Goal: Connect with others: Participate in discussion

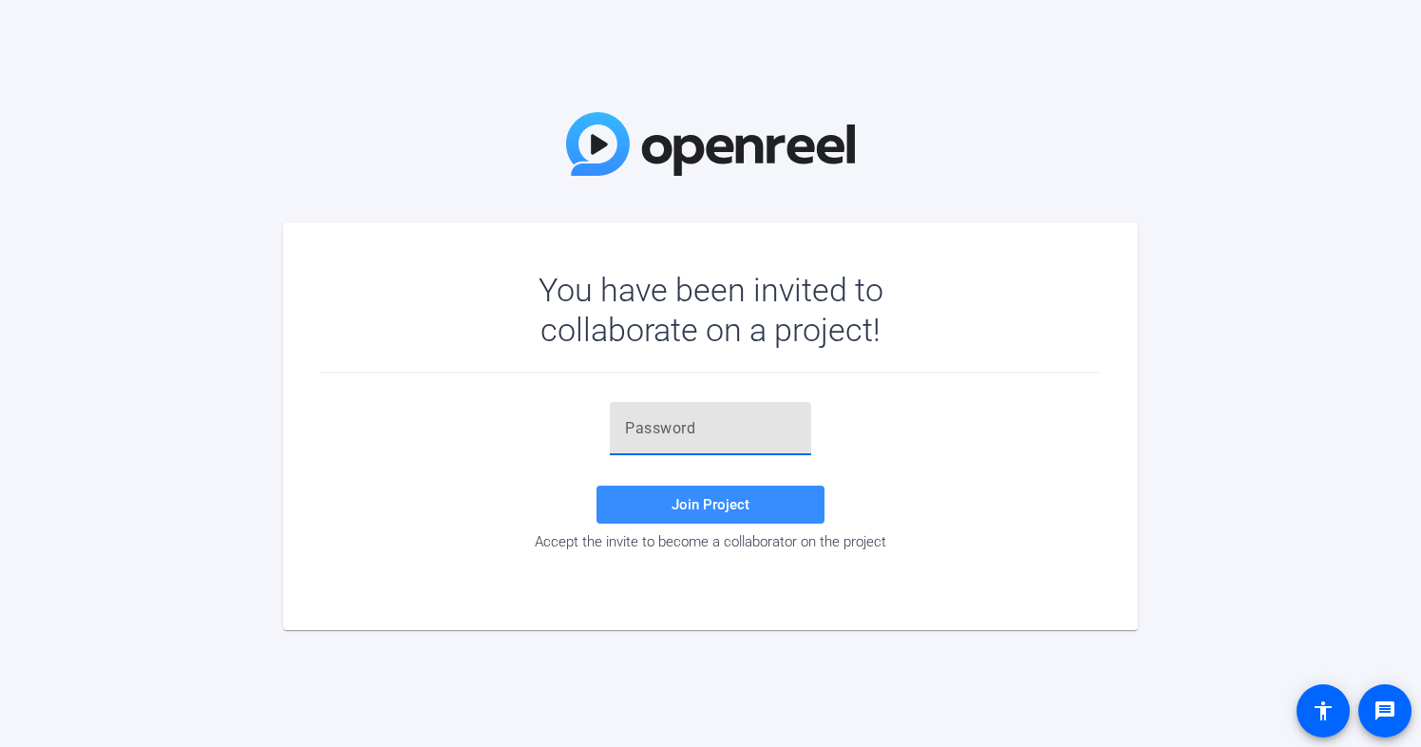
click at [637, 432] on input "text" at bounding box center [710, 428] width 171 height 23
paste input "-kzPVJ"
type input "-kzPVJ"
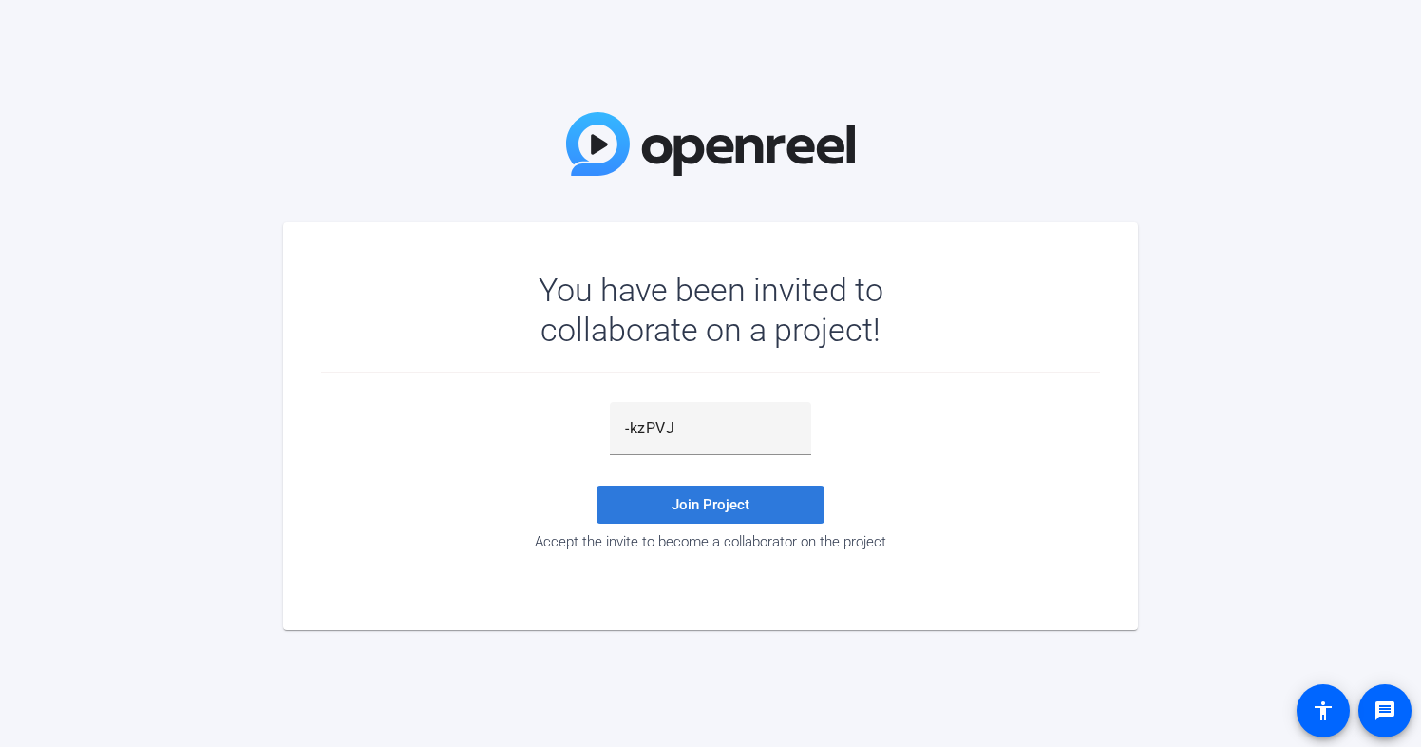
click at [703, 507] on span "Join Project" at bounding box center [711, 504] width 78 height 17
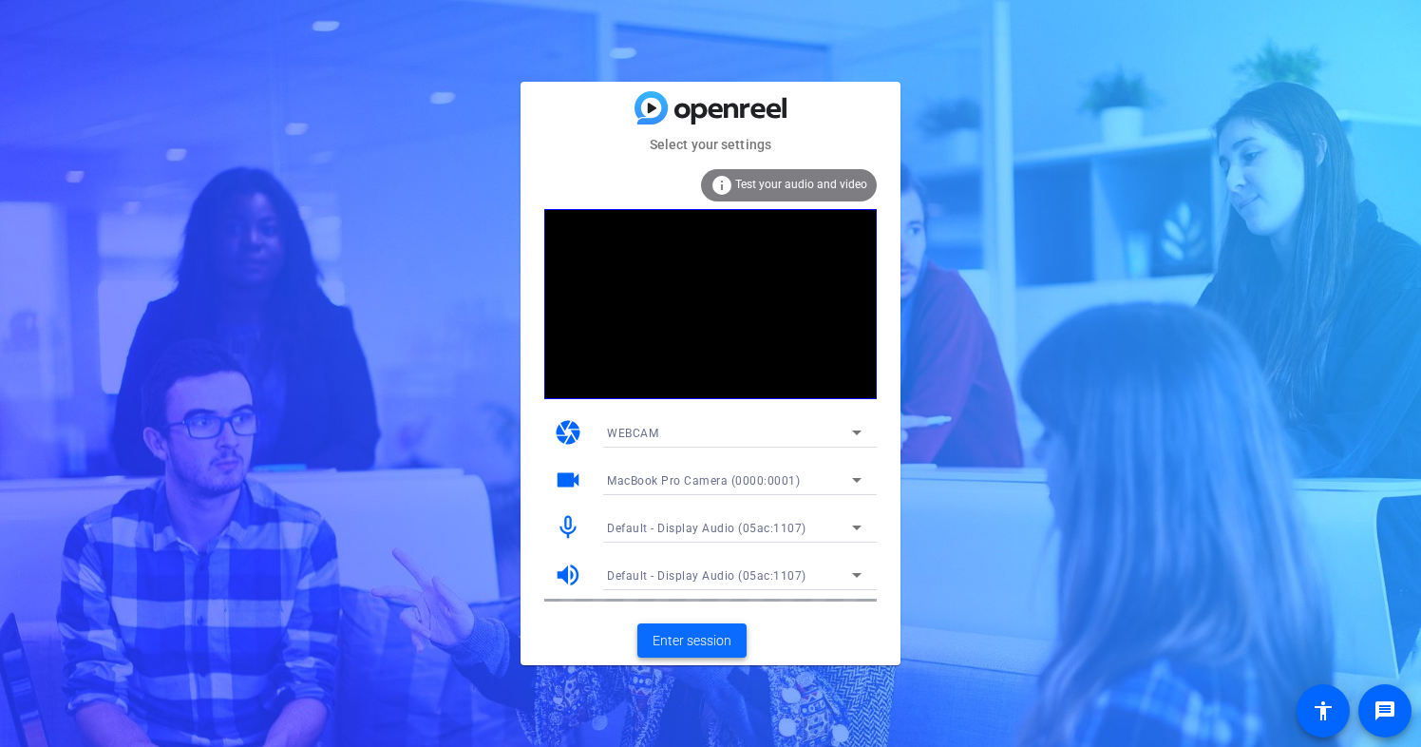
click at [700, 638] on span "Enter session" at bounding box center [692, 641] width 79 height 20
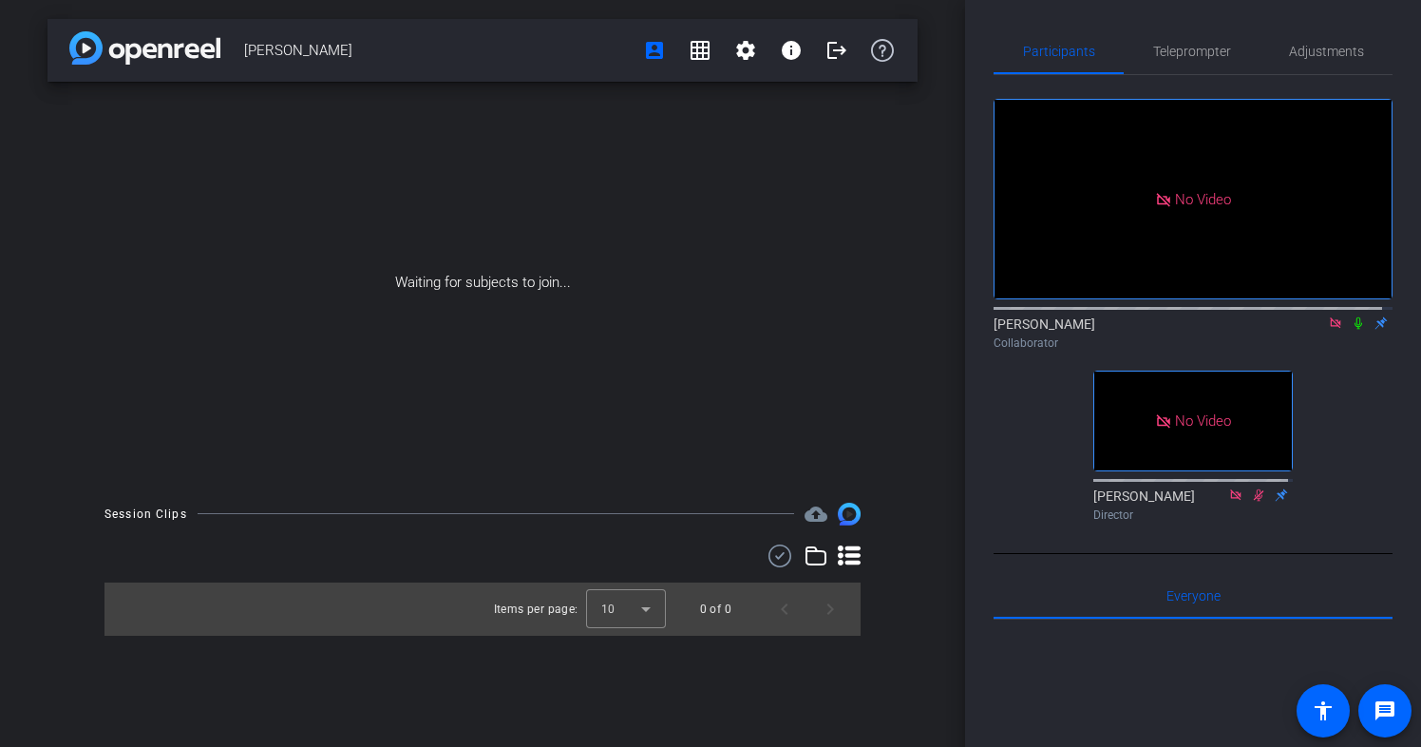
click at [1351, 330] on icon at bounding box center [1358, 322] width 15 height 13
click at [1353, 332] on mat-icon at bounding box center [1358, 322] width 23 height 17
click at [1328, 330] on icon at bounding box center [1335, 322] width 15 height 13
click at [1305, 330] on icon at bounding box center [1312, 322] width 15 height 13
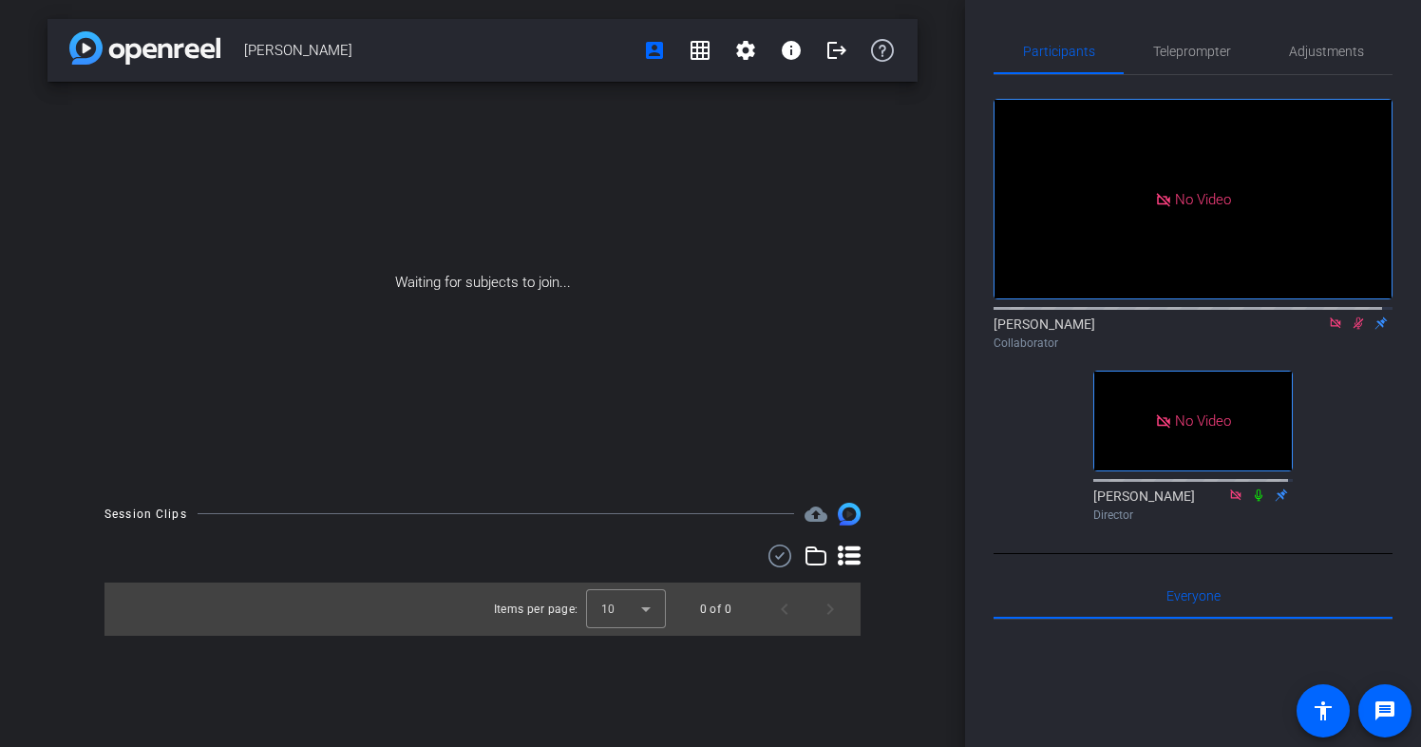
click at [1354, 330] on icon at bounding box center [1359, 323] width 10 height 12
click at [1351, 330] on icon at bounding box center [1358, 322] width 15 height 13
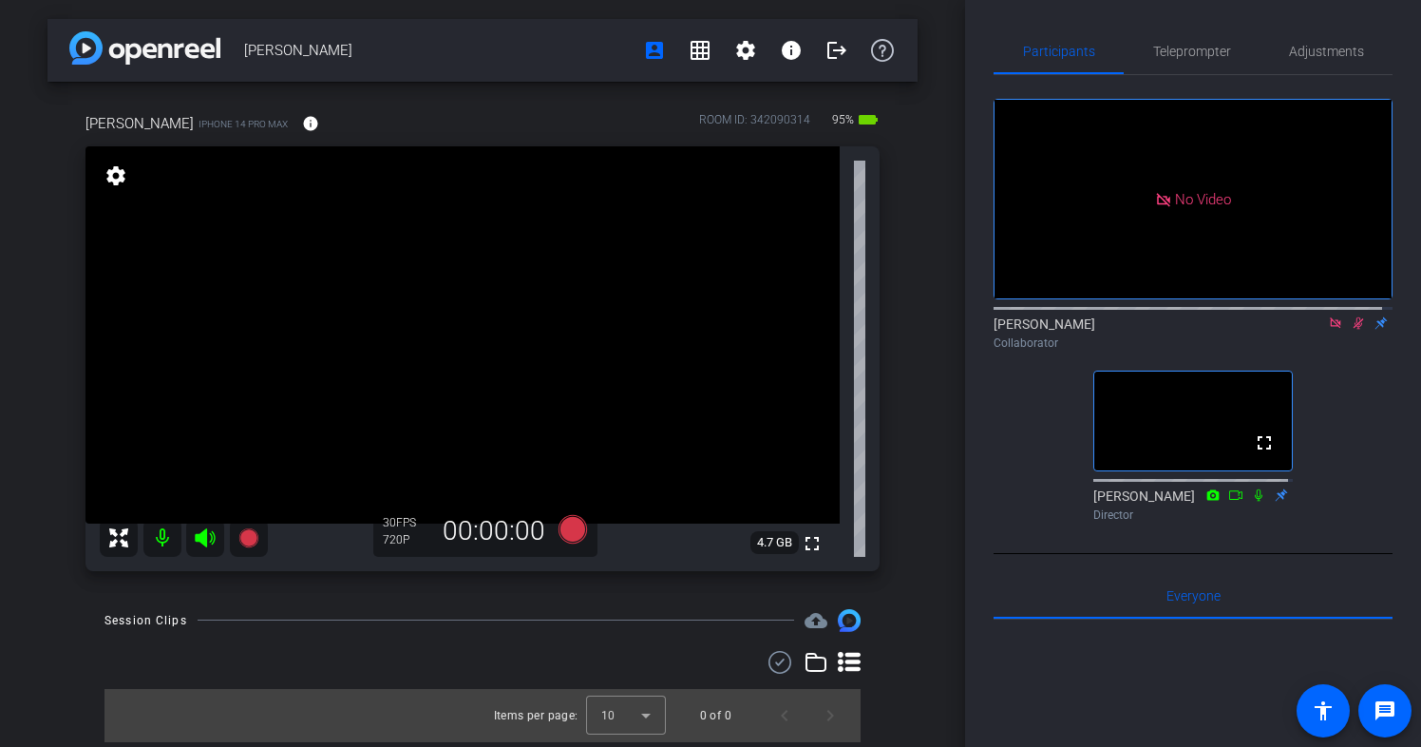
click at [1354, 330] on icon at bounding box center [1359, 323] width 10 height 12
click at [1330, 328] on icon at bounding box center [1335, 322] width 10 height 10
click at [1332, 330] on icon at bounding box center [1336, 323] width 8 height 12
click at [1306, 328] on icon at bounding box center [1312, 322] width 13 height 9
click at [1354, 330] on icon at bounding box center [1359, 323] width 10 height 12
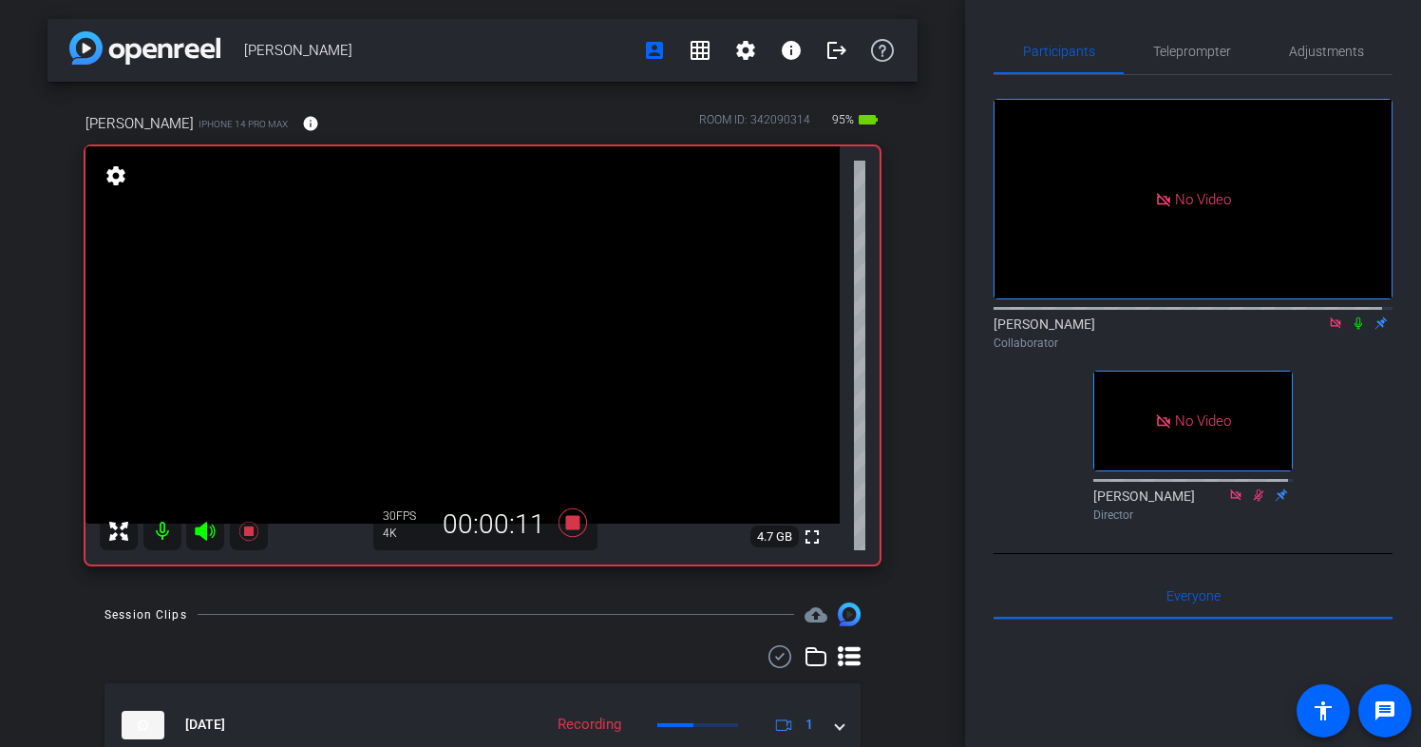
click at [1355, 330] on icon at bounding box center [1359, 323] width 8 height 12
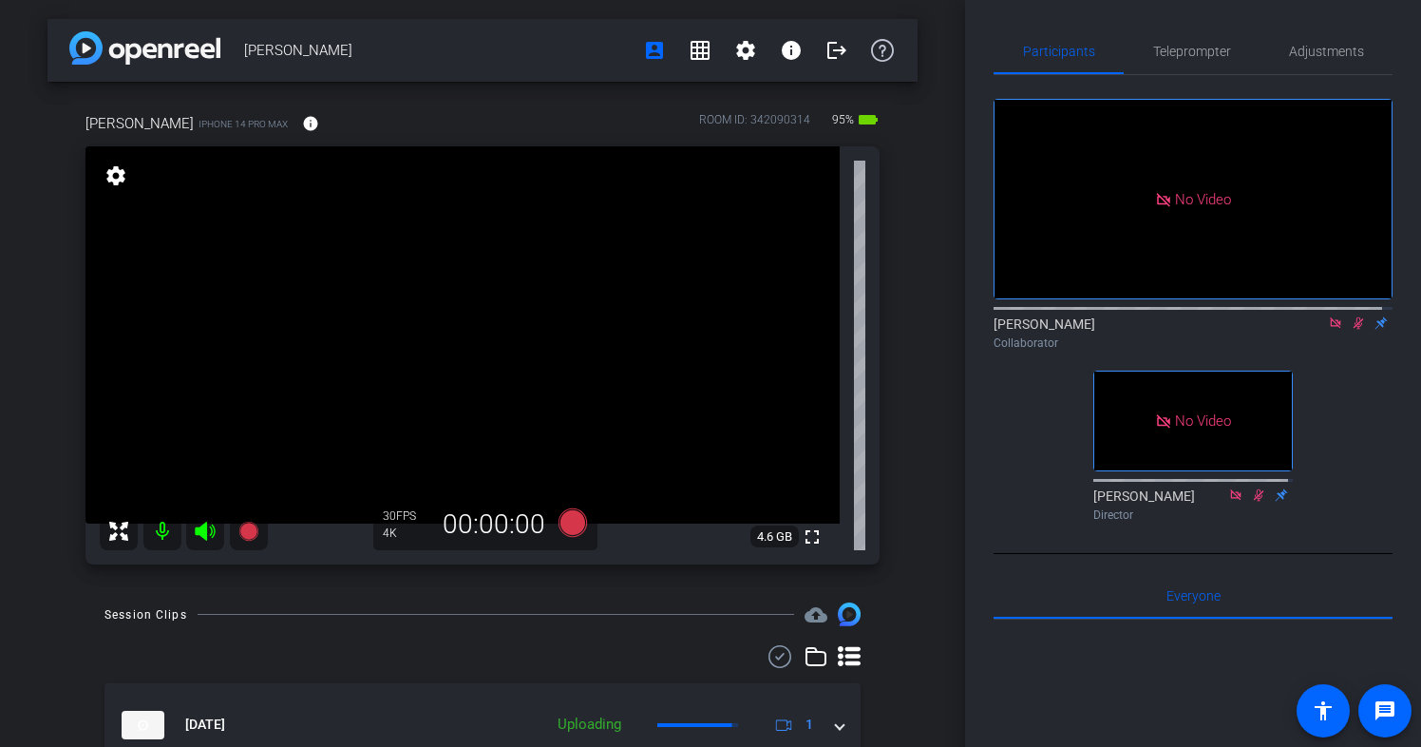
click at [1351, 330] on icon at bounding box center [1358, 322] width 15 height 13
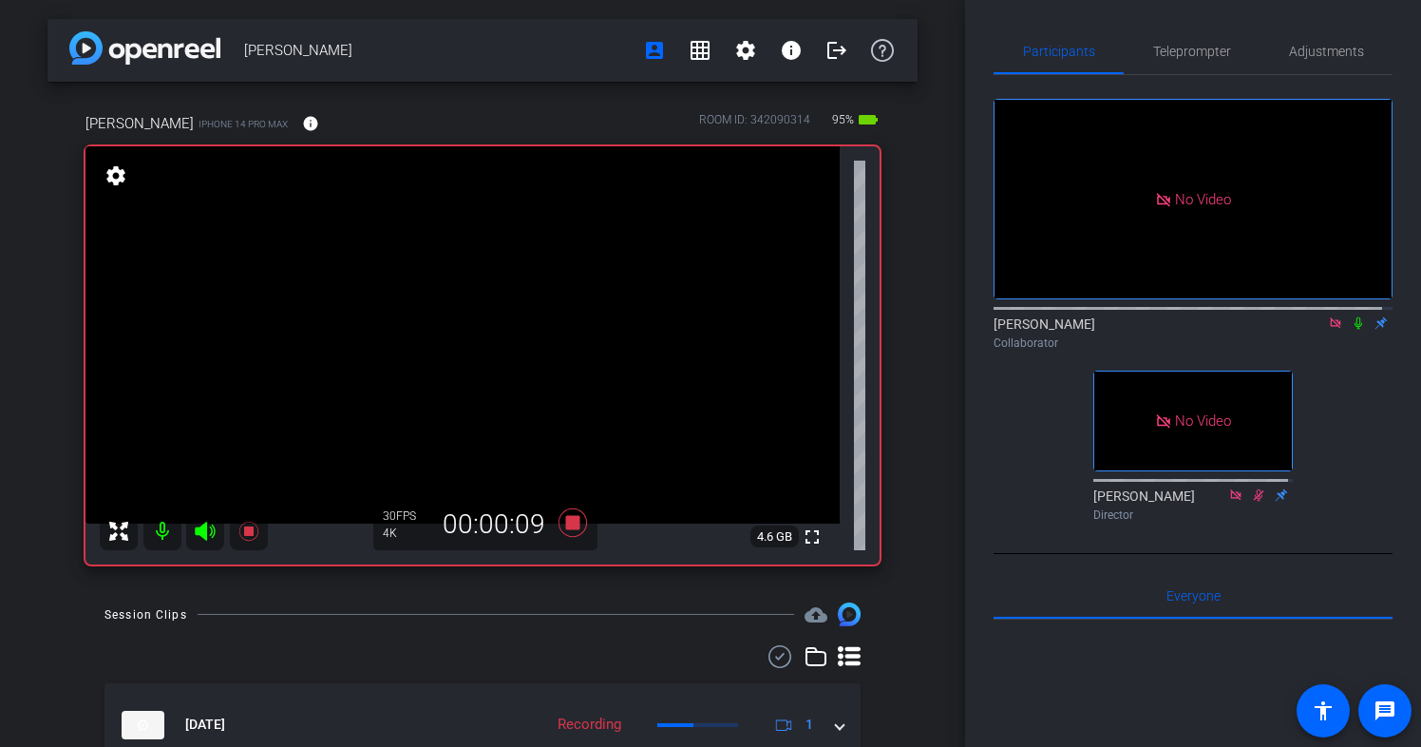
click at [1355, 330] on icon at bounding box center [1359, 323] width 8 height 12
click at [1354, 330] on icon at bounding box center [1359, 323] width 10 height 12
click at [1355, 330] on icon at bounding box center [1359, 323] width 8 height 12
click at [1351, 330] on icon at bounding box center [1358, 322] width 15 height 13
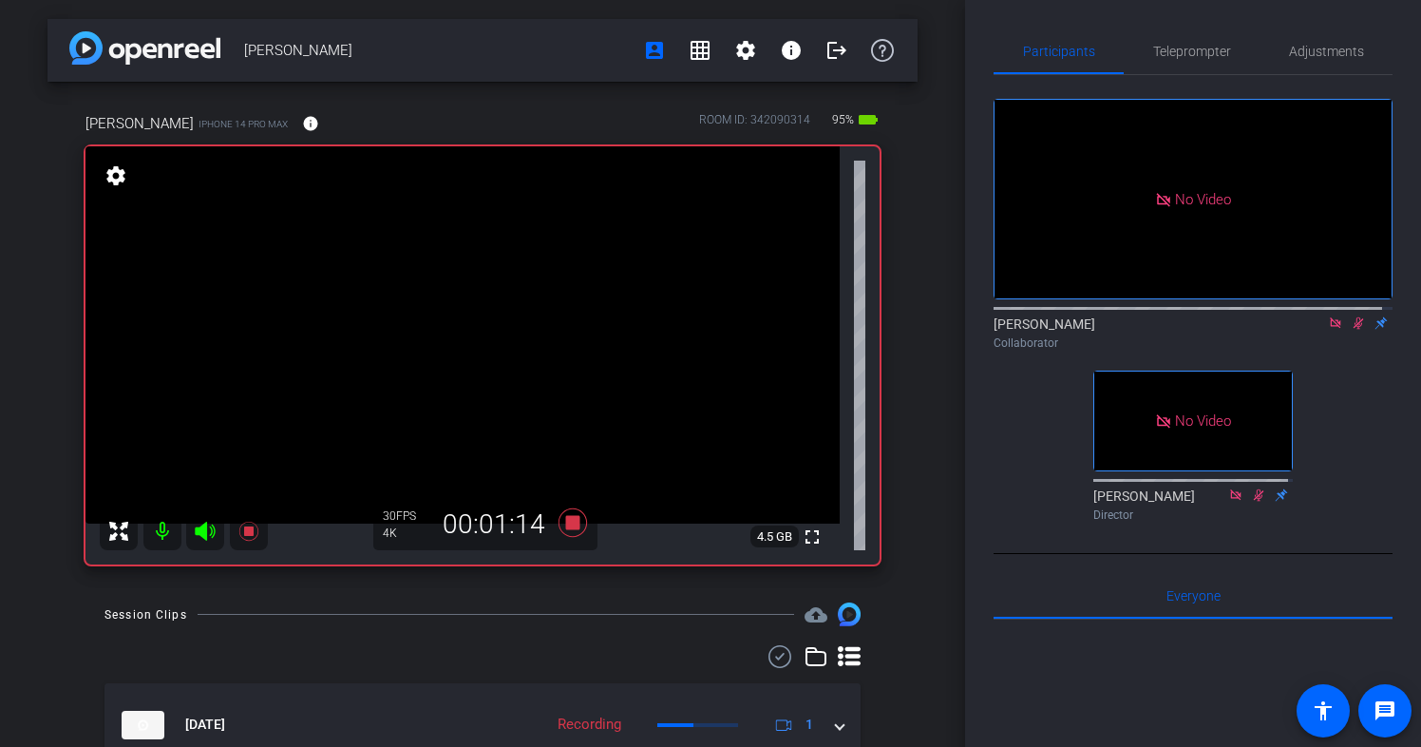
click at [1354, 330] on icon at bounding box center [1359, 323] width 10 height 12
click at [1351, 330] on icon at bounding box center [1358, 322] width 15 height 13
click at [1354, 330] on icon at bounding box center [1359, 323] width 10 height 12
click at [1351, 330] on icon at bounding box center [1358, 322] width 15 height 13
click at [1354, 330] on icon at bounding box center [1359, 323] width 10 height 12
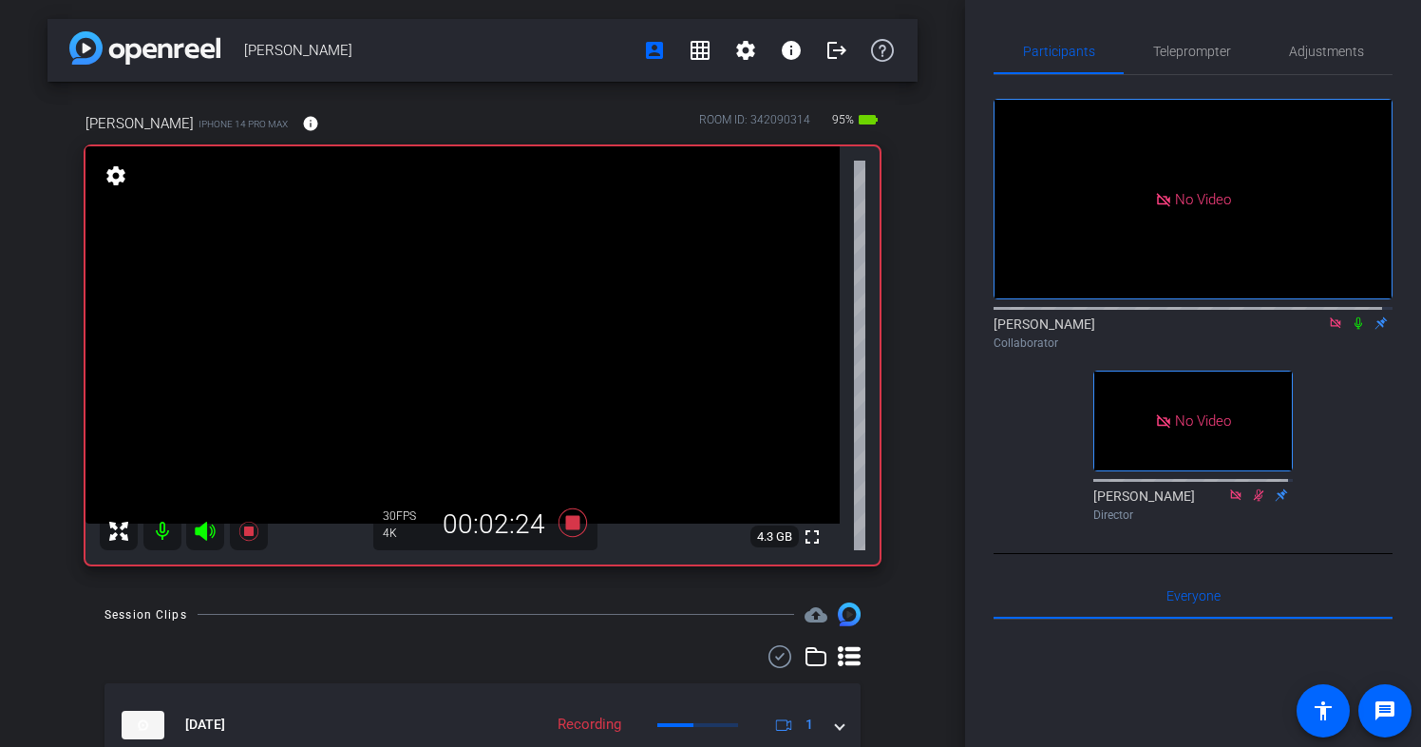
click at [1351, 330] on icon at bounding box center [1358, 322] width 15 height 13
click at [1354, 330] on icon at bounding box center [1359, 323] width 10 height 12
click at [1351, 330] on icon at bounding box center [1358, 322] width 15 height 13
click at [1352, 330] on icon at bounding box center [1358, 322] width 15 height 13
click at [1351, 330] on icon at bounding box center [1358, 322] width 15 height 13
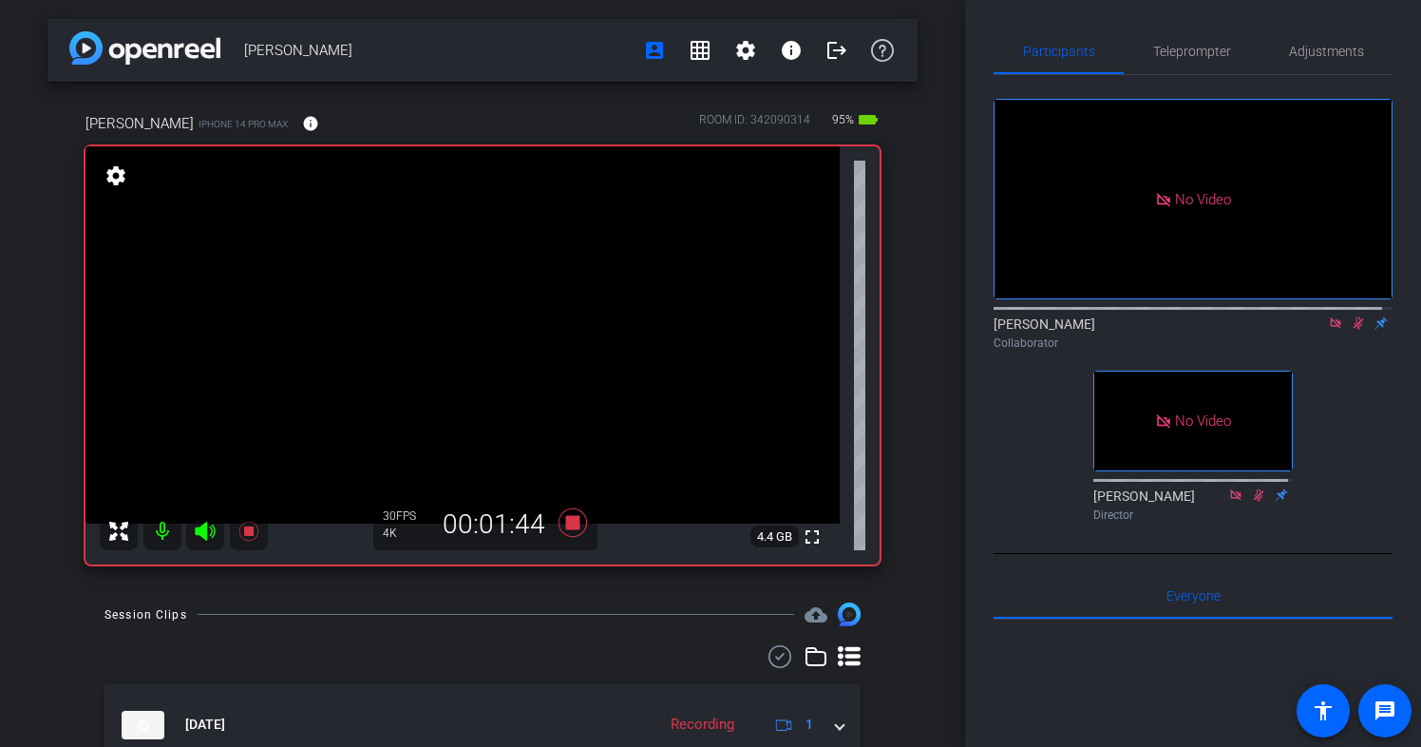
click at [1351, 330] on icon at bounding box center [1358, 322] width 15 height 13
click at [1355, 330] on icon at bounding box center [1359, 323] width 8 height 12
click at [1354, 330] on icon at bounding box center [1359, 323] width 10 height 12
click at [1351, 330] on icon at bounding box center [1358, 322] width 15 height 13
click at [1354, 330] on icon at bounding box center [1359, 323] width 10 height 12
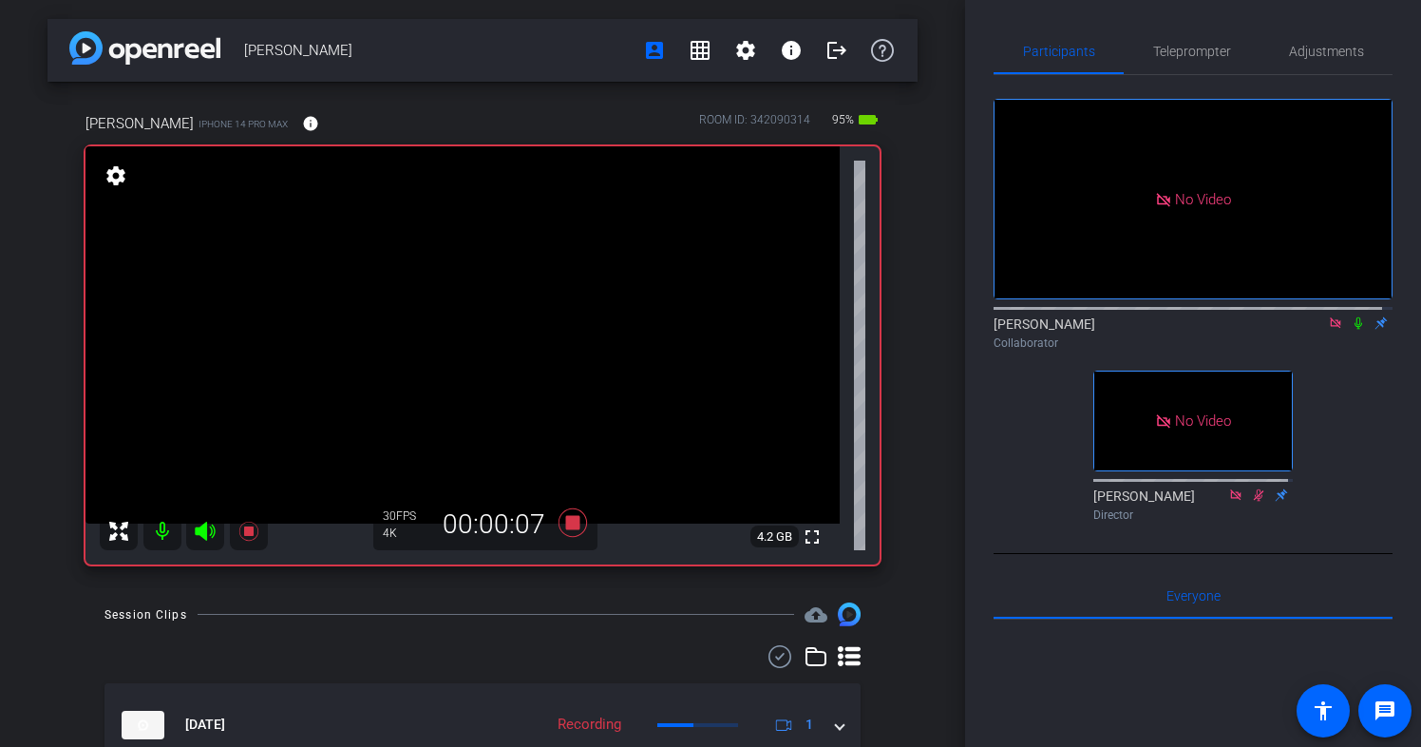
click at [1351, 330] on icon at bounding box center [1358, 322] width 15 height 13
click at [1354, 330] on icon at bounding box center [1358, 322] width 15 height 13
click at [1354, 330] on icon at bounding box center [1359, 323] width 10 height 12
click at [1351, 330] on icon at bounding box center [1358, 322] width 15 height 13
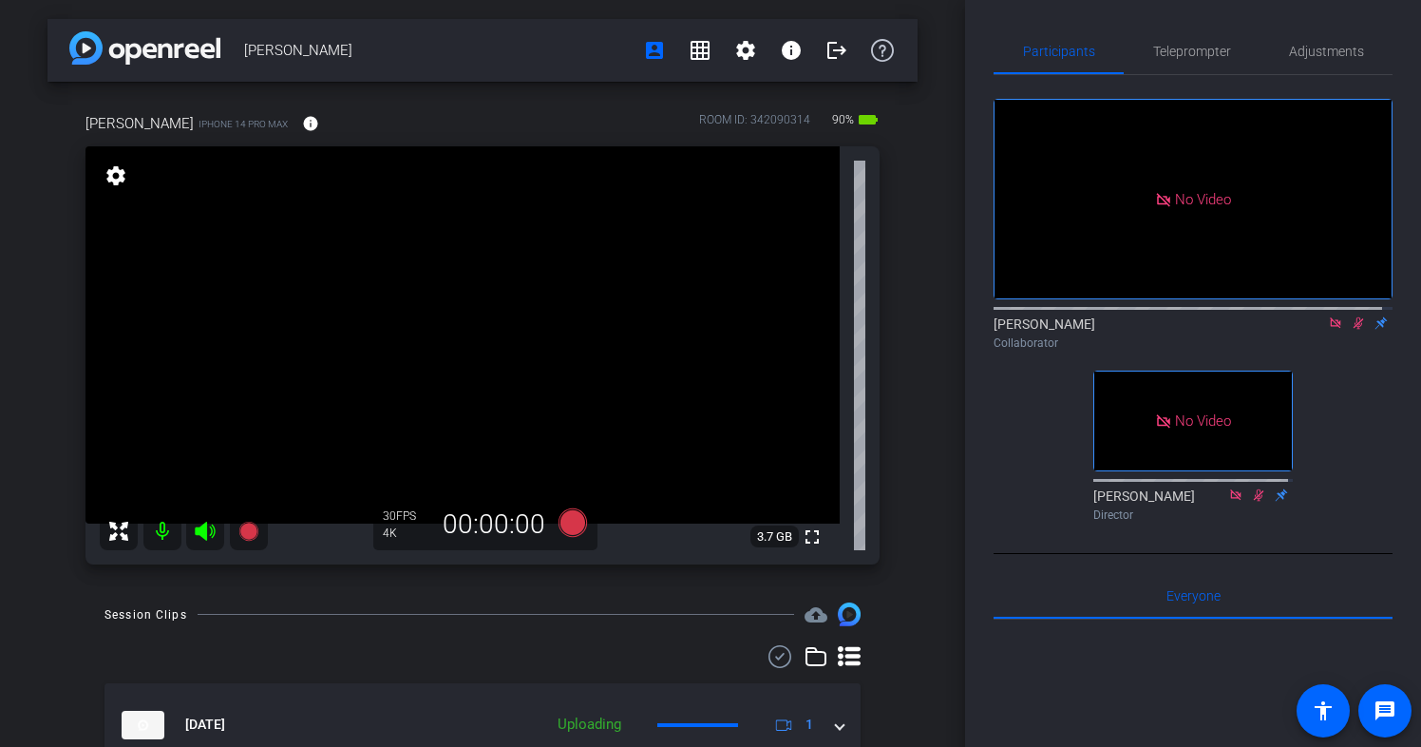
click at [1351, 330] on icon at bounding box center [1358, 322] width 15 height 13
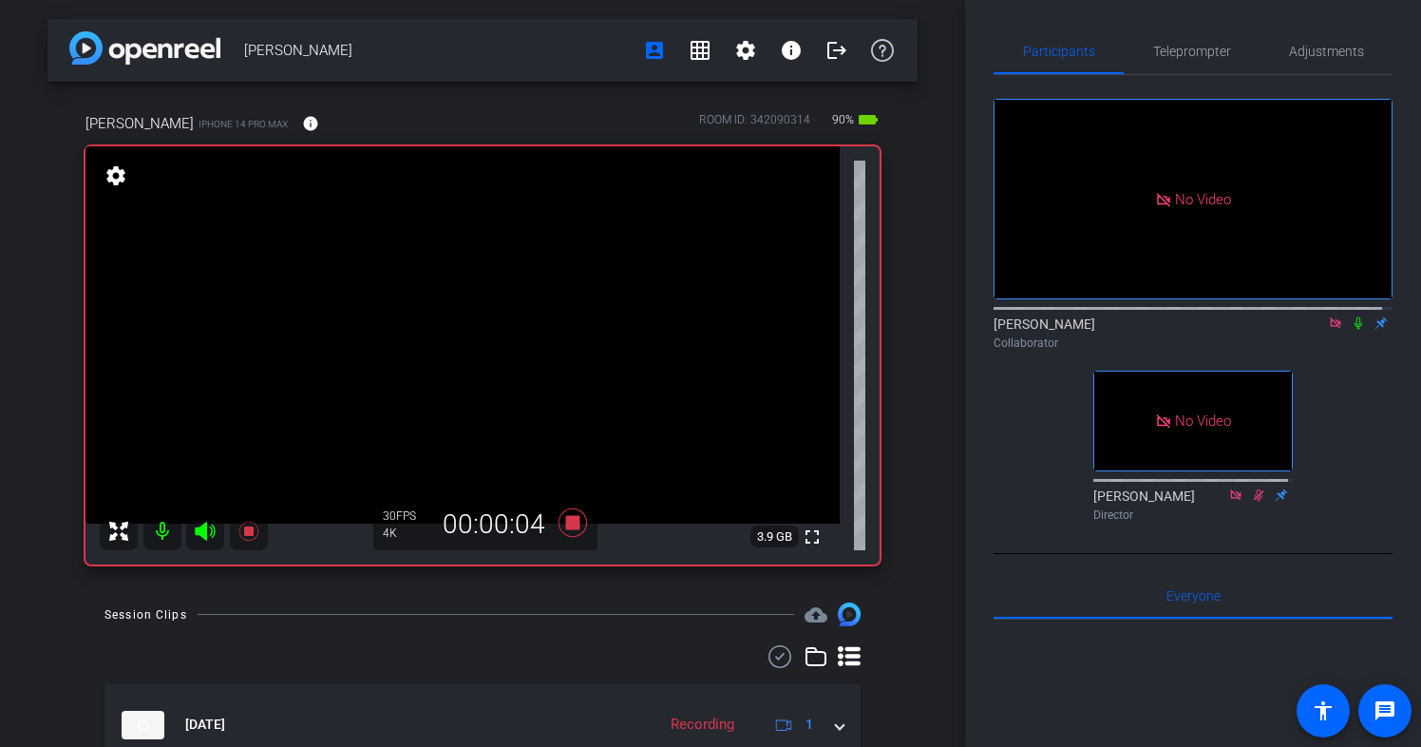
click at [1351, 330] on icon at bounding box center [1358, 322] width 15 height 13
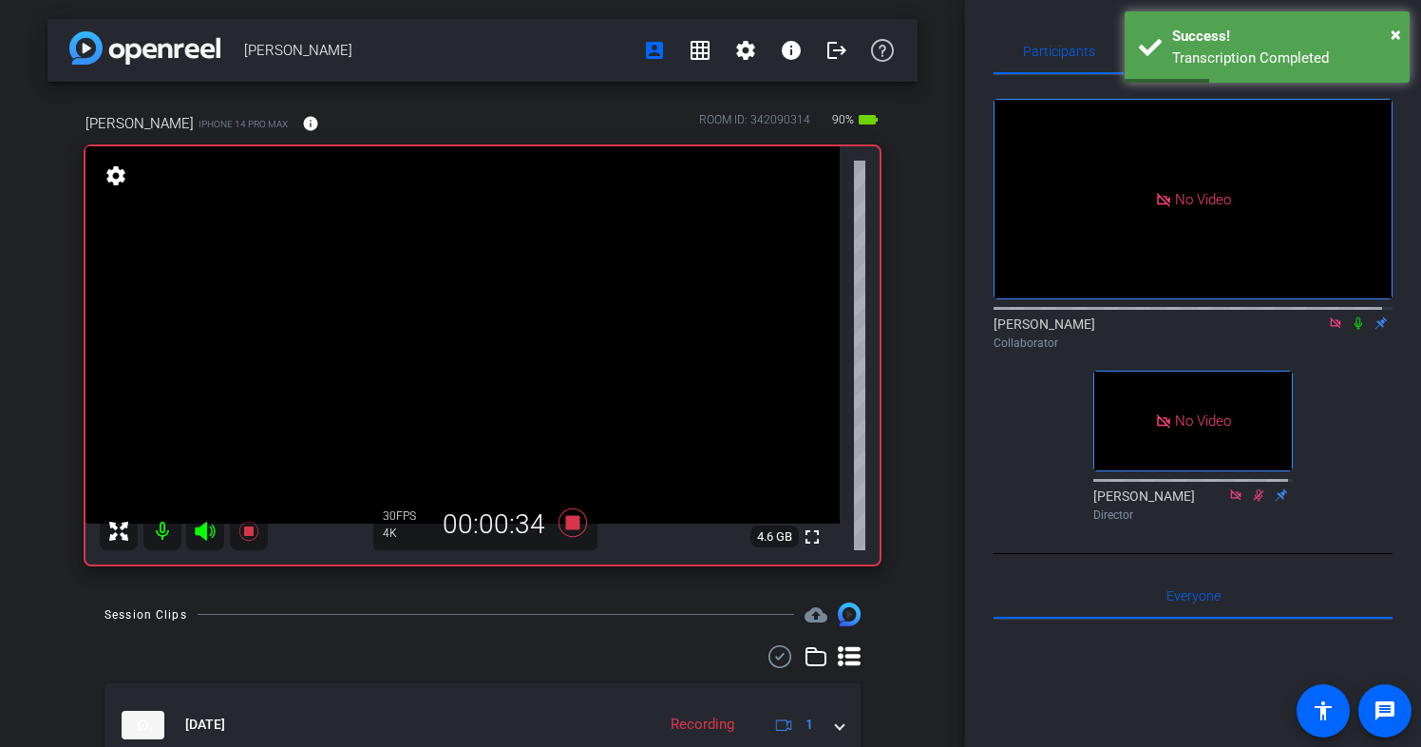
click at [1351, 330] on icon at bounding box center [1358, 322] width 15 height 13
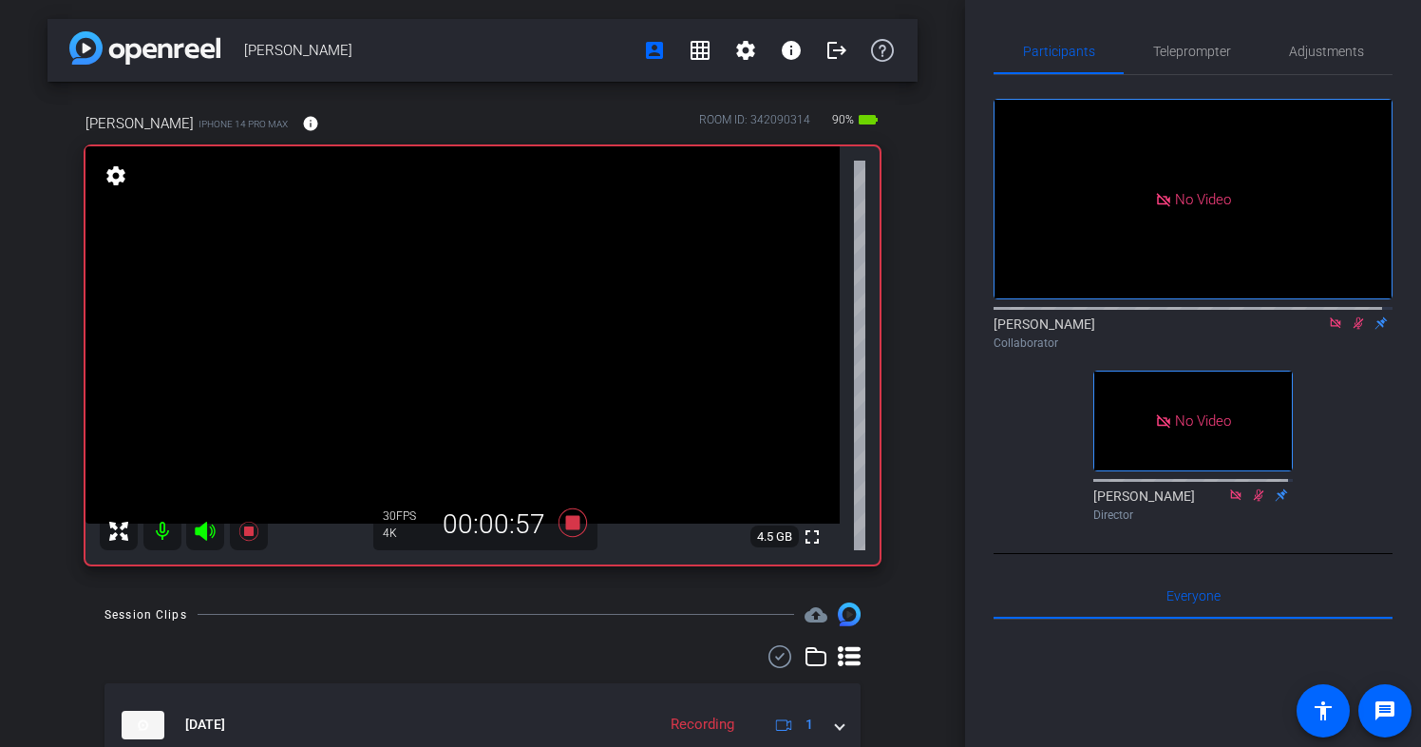
click at [1354, 330] on icon at bounding box center [1359, 323] width 10 height 12
click at [1355, 330] on icon at bounding box center [1359, 323] width 8 height 12
click at [1354, 330] on icon at bounding box center [1359, 323] width 10 height 12
click at [1351, 330] on icon at bounding box center [1358, 322] width 15 height 13
click at [1354, 330] on icon at bounding box center [1359, 323] width 10 height 12
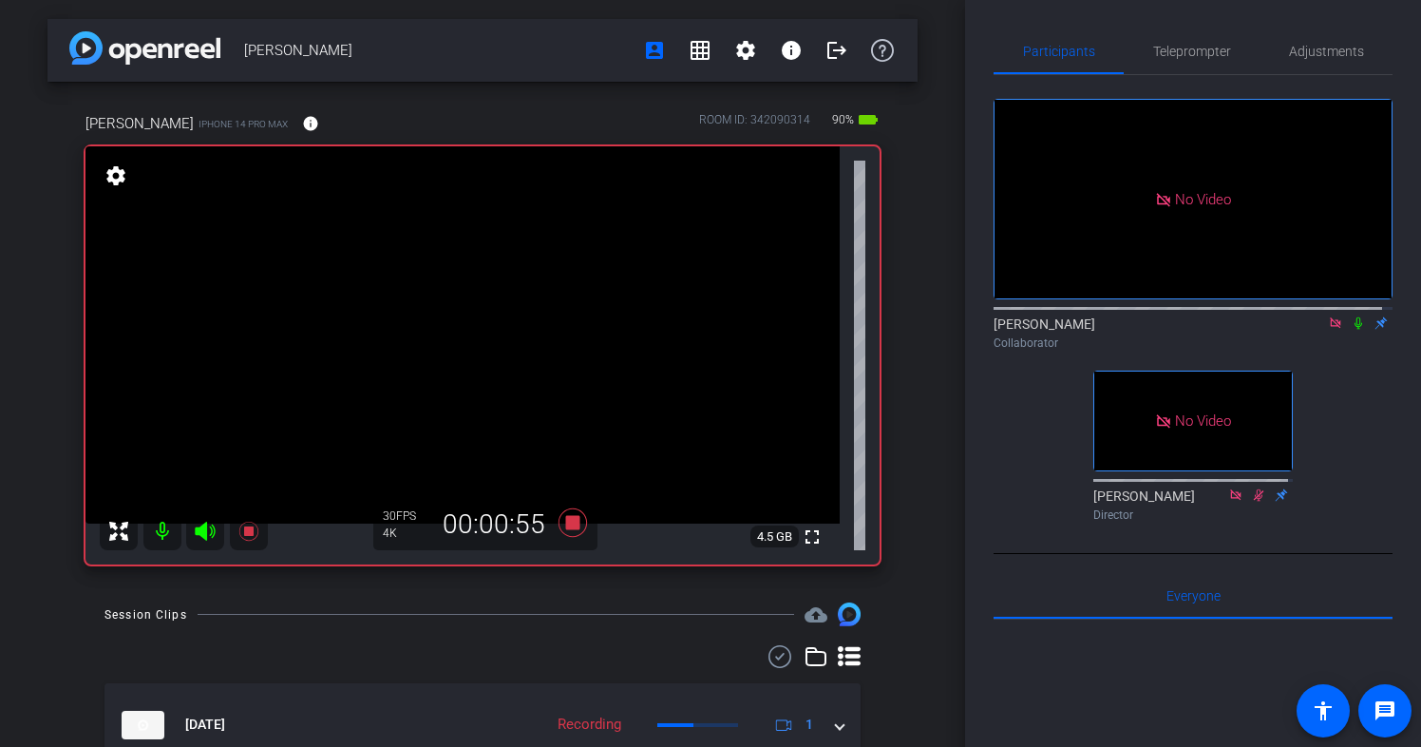
click at [1351, 330] on icon at bounding box center [1358, 322] width 15 height 13
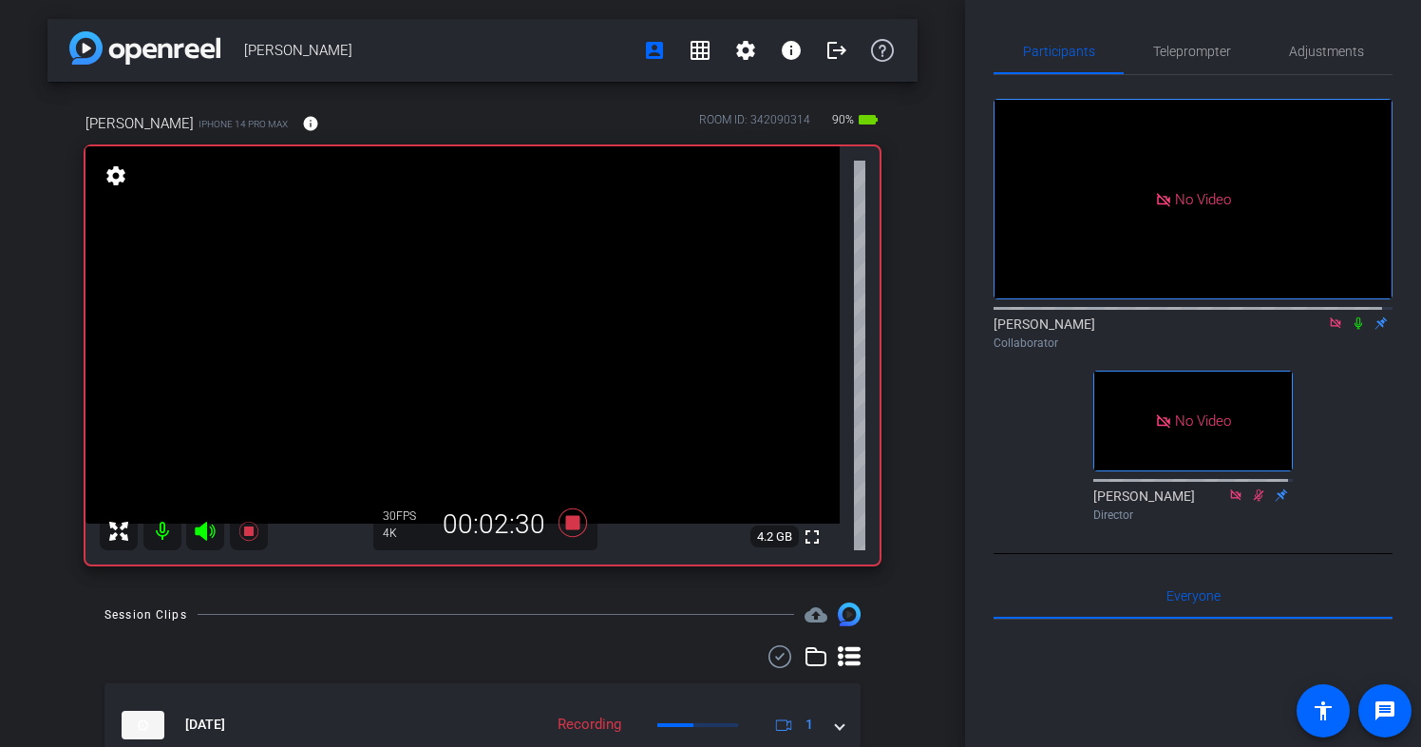
click at [1351, 330] on icon at bounding box center [1358, 322] width 15 height 13
click at [1354, 330] on icon at bounding box center [1359, 323] width 10 height 12
click at [1355, 330] on icon at bounding box center [1359, 323] width 8 height 12
click at [1354, 330] on icon at bounding box center [1359, 323] width 10 height 12
click at [1351, 330] on icon at bounding box center [1358, 322] width 15 height 13
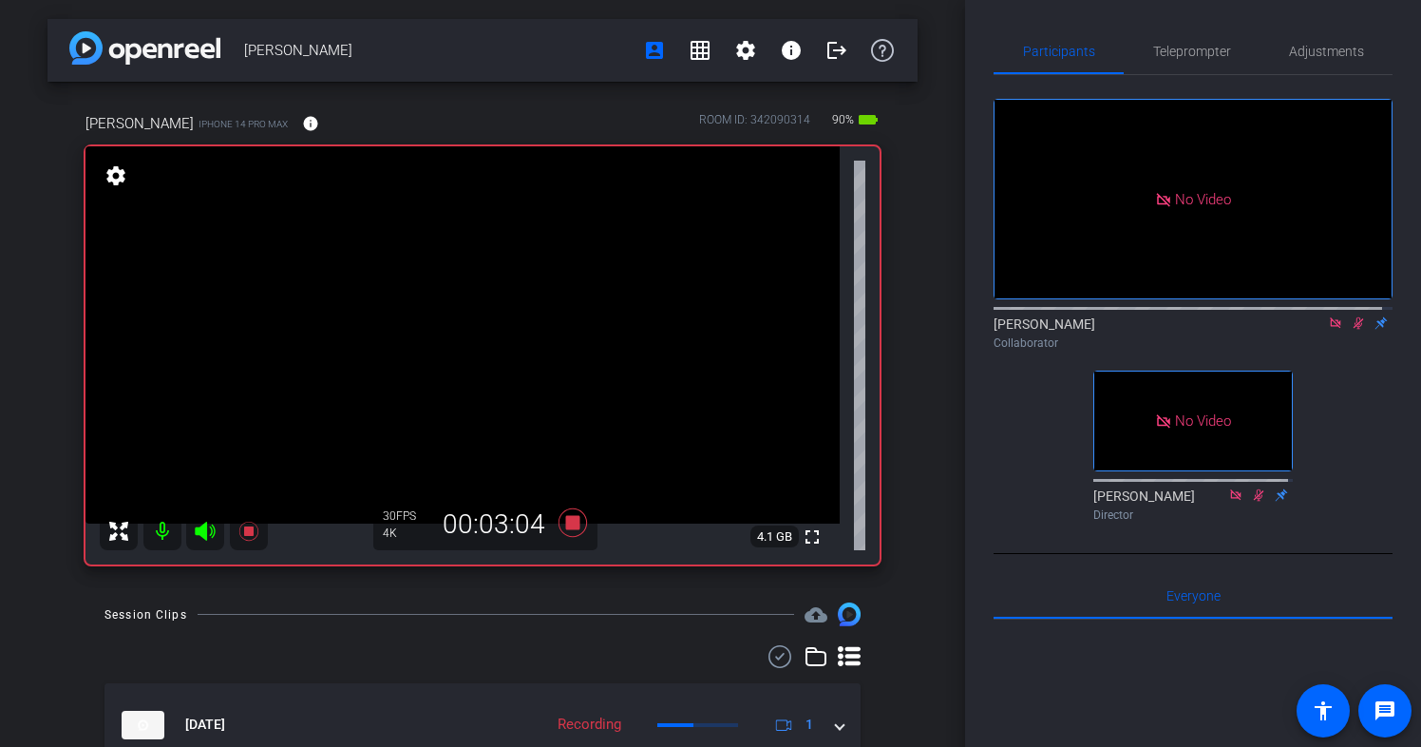
click at [1354, 330] on icon at bounding box center [1359, 323] width 10 height 12
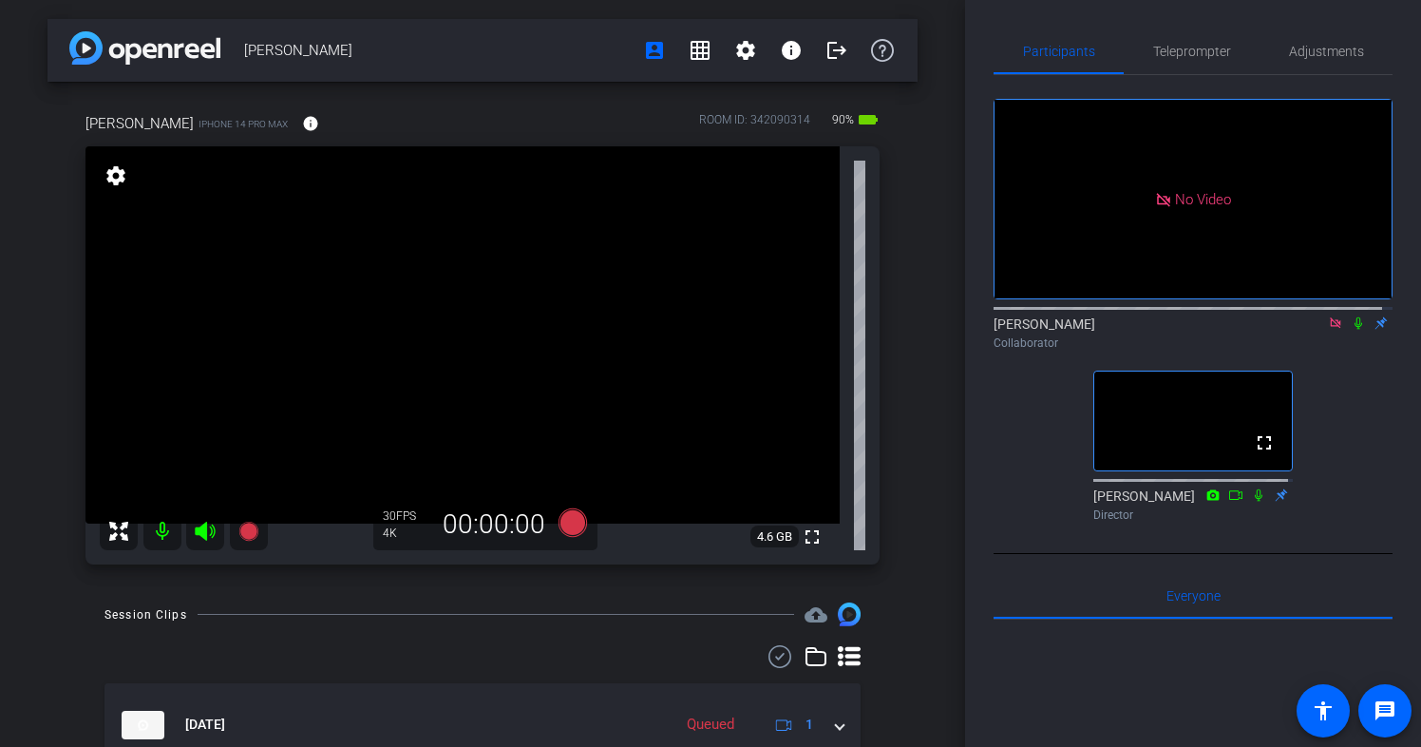
click at [1328, 330] on icon at bounding box center [1335, 322] width 15 height 13
click at [1307, 330] on icon at bounding box center [1312, 322] width 15 height 13
